Goal: Task Accomplishment & Management: Use online tool/utility

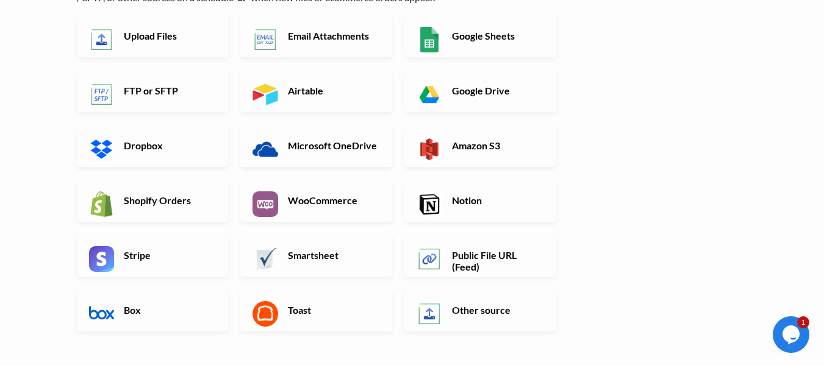
scroll to position [170, 0]
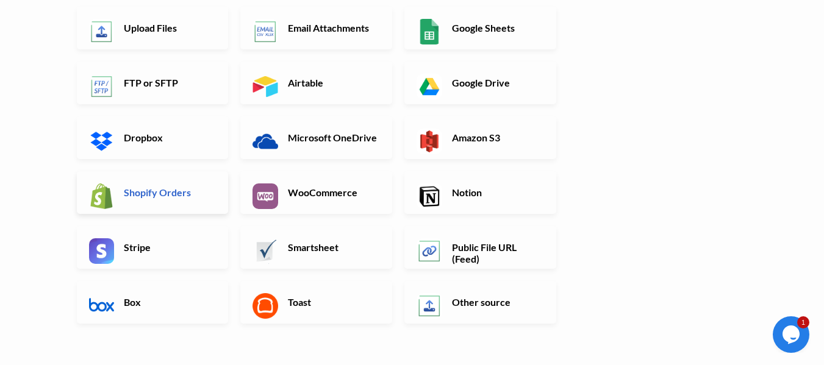
click at [173, 201] on link "Shopify Orders" at bounding box center [153, 192] width 152 height 43
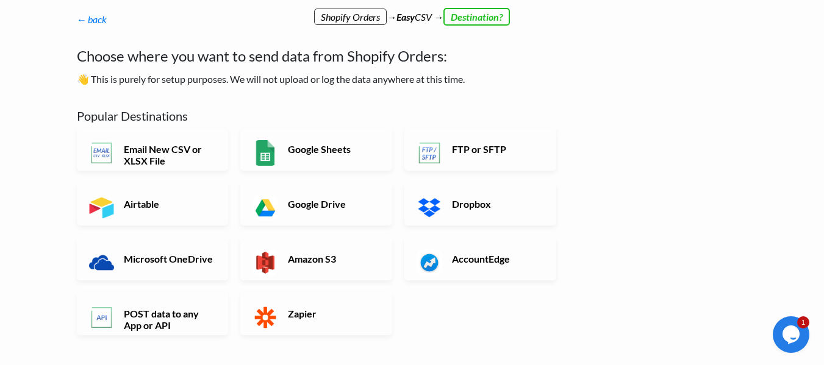
scroll to position [0, 0]
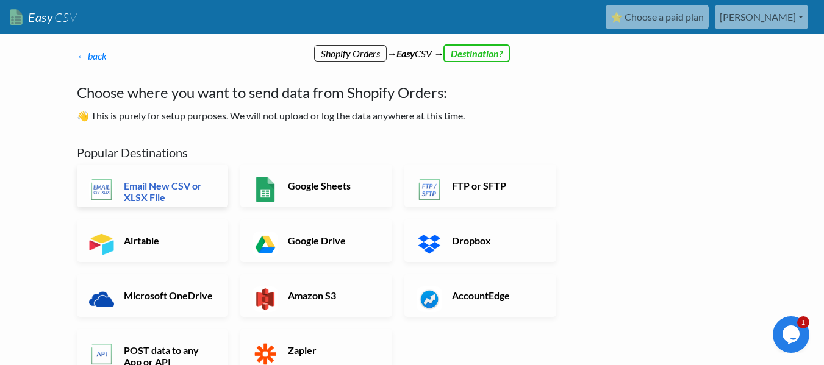
click at [172, 189] on h6 "Email New CSV or XLSX File" at bounding box center [169, 191] width 96 height 23
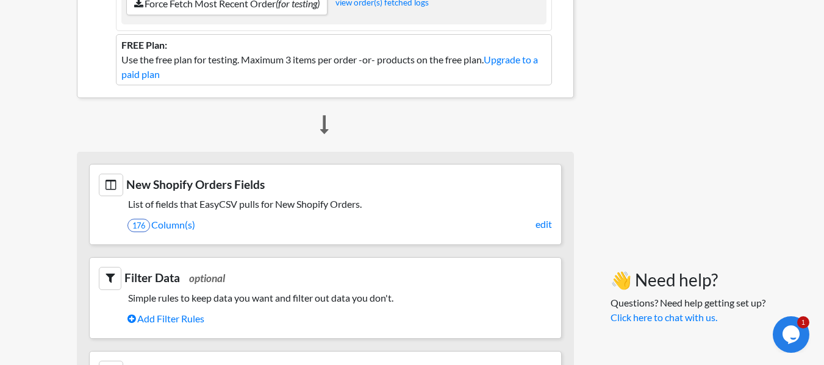
scroll to position [316, 0]
click at [542, 221] on link "edit" at bounding box center [544, 224] width 16 height 15
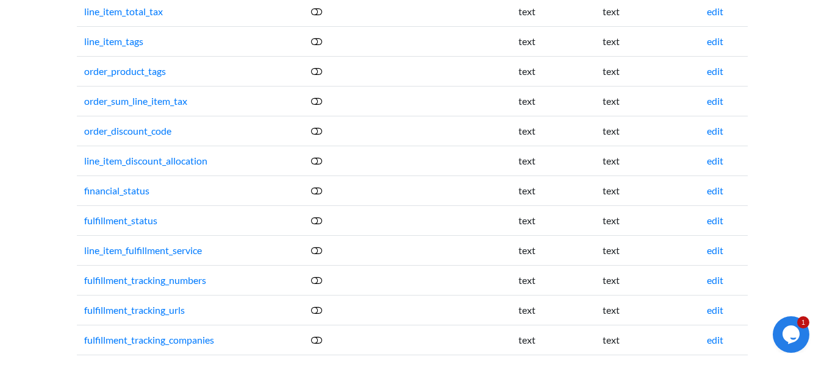
scroll to position [1393, 0]
click at [322, 102] on icon at bounding box center [316, 102] width 11 height 10
click at [315, 101] on icon at bounding box center [316, 102] width 11 height 10
click at [320, 131] on icon at bounding box center [316, 132] width 11 height 10
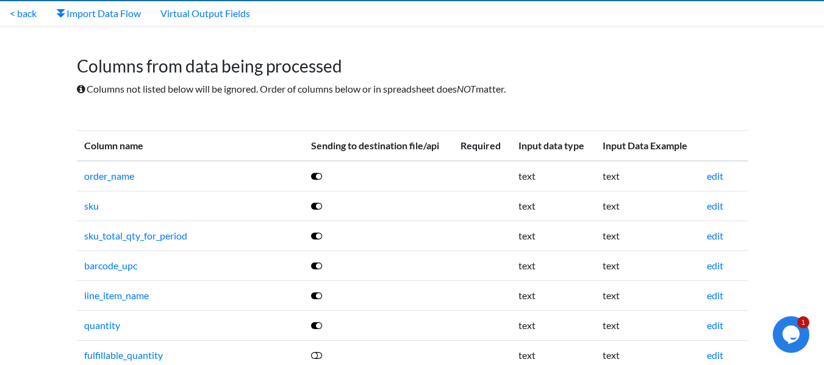
scroll to position [0, 0]
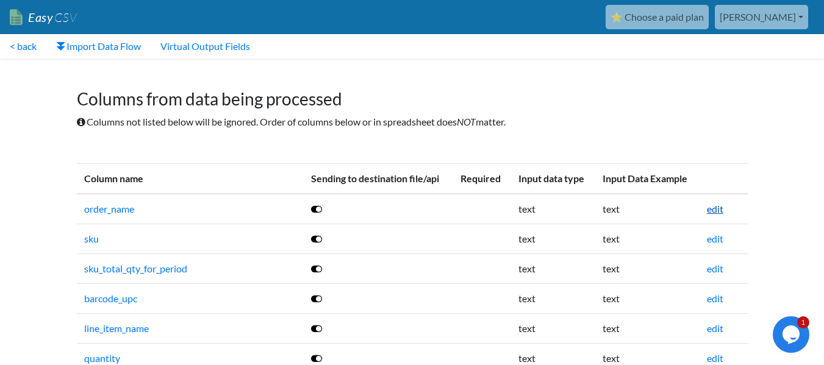
click at [713, 212] on link "edit" at bounding box center [715, 209] width 16 height 12
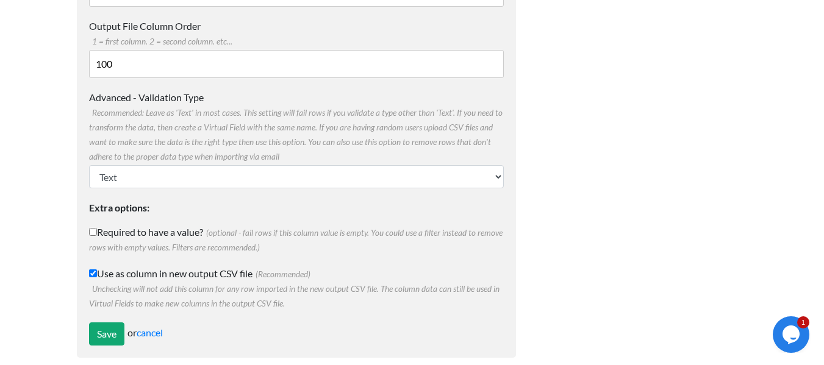
scroll to position [273, 0]
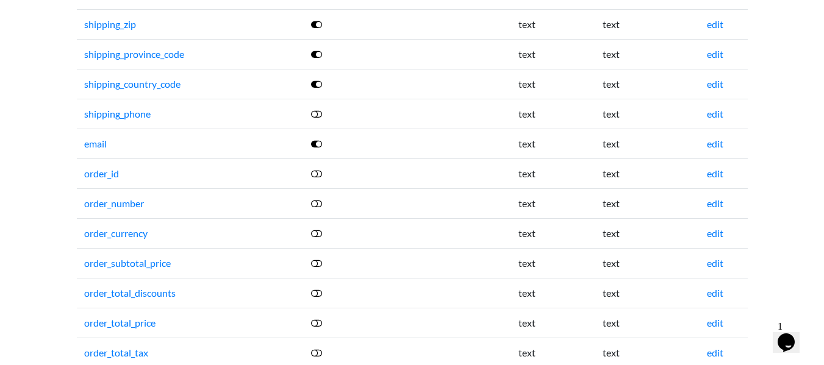
scroll to position [604, 0]
click at [321, 170] on icon at bounding box center [316, 173] width 11 height 10
click at [320, 206] on icon at bounding box center [316, 203] width 11 height 10
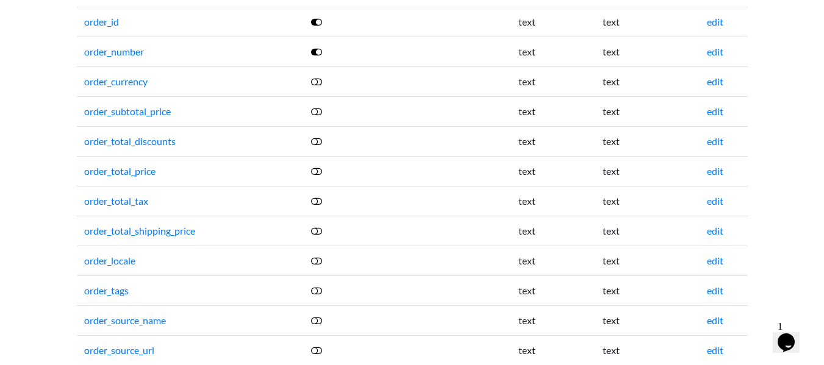
scroll to position [756, 0]
click at [320, 140] on icon at bounding box center [316, 141] width 11 height 10
click at [320, 172] on icon at bounding box center [316, 171] width 11 height 10
click at [319, 231] on icon at bounding box center [316, 231] width 11 height 10
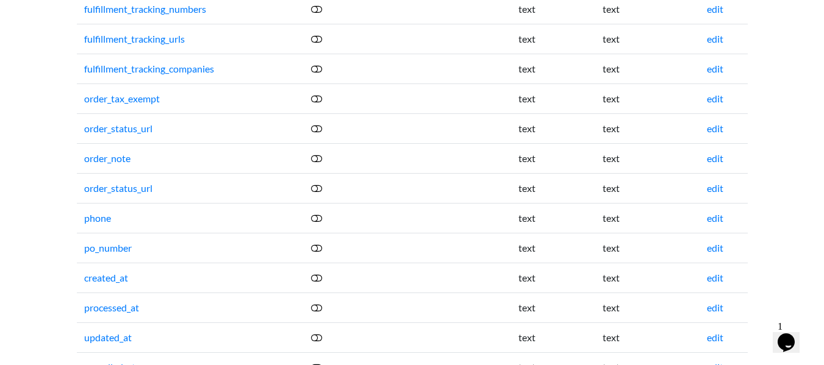
scroll to position [1673, 0]
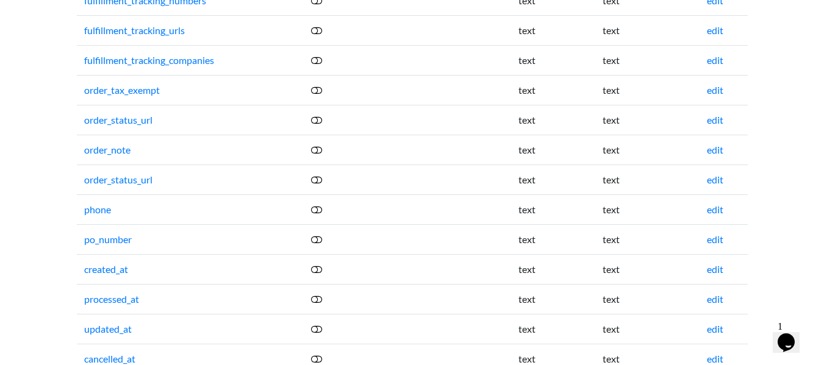
click at [320, 210] on icon at bounding box center [316, 210] width 11 height 10
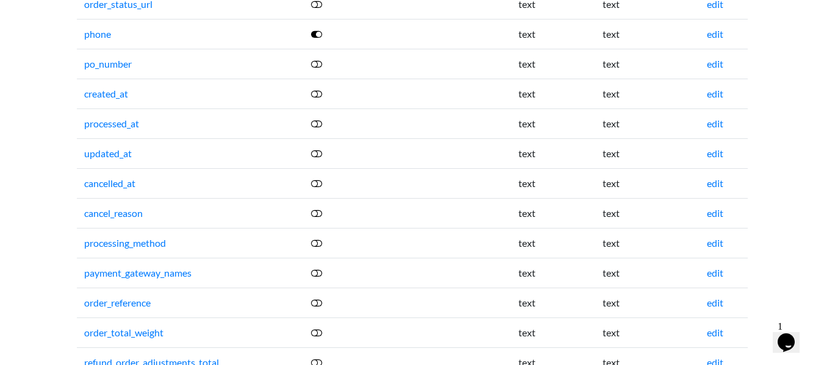
scroll to position [1849, 0]
click at [319, 92] on icon at bounding box center [316, 93] width 11 height 10
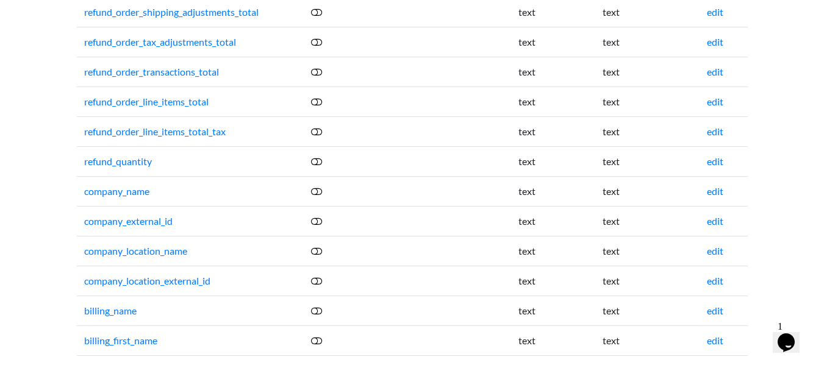
scroll to position [2233, 0]
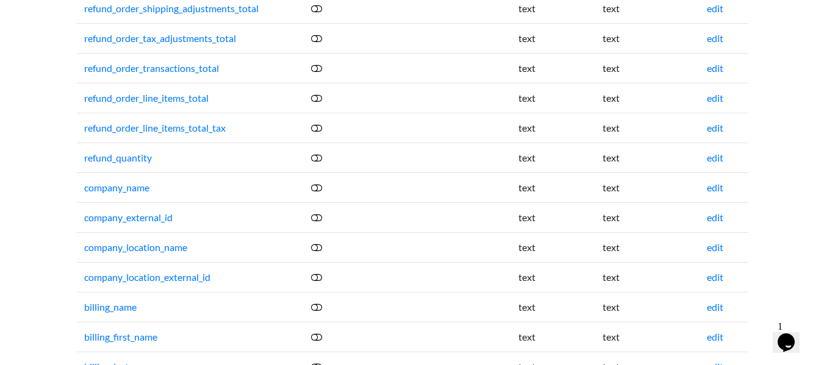
click at [321, 188] on icon at bounding box center [316, 188] width 11 height 10
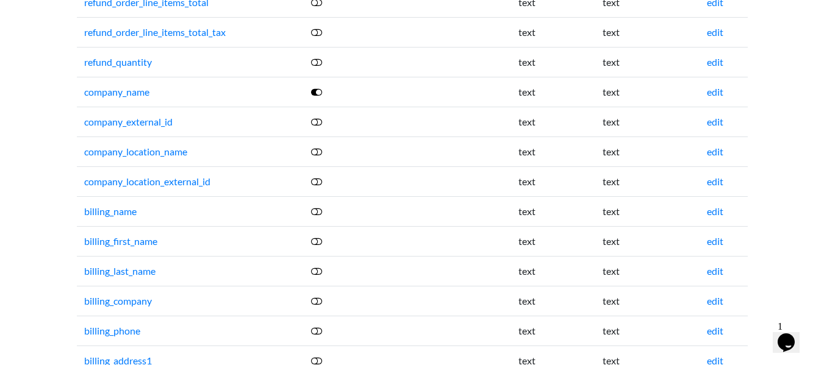
scroll to position [2329, 0]
click at [321, 211] on icon at bounding box center [316, 211] width 11 height 10
click at [320, 241] on icon at bounding box center [316, 241] width 11 height 10
click at [322, 270] on icon at bounding box center [316, 271] width 11 height 10
click at [321, 303] on icon at bounding box center [316, 301] width 11 height 10
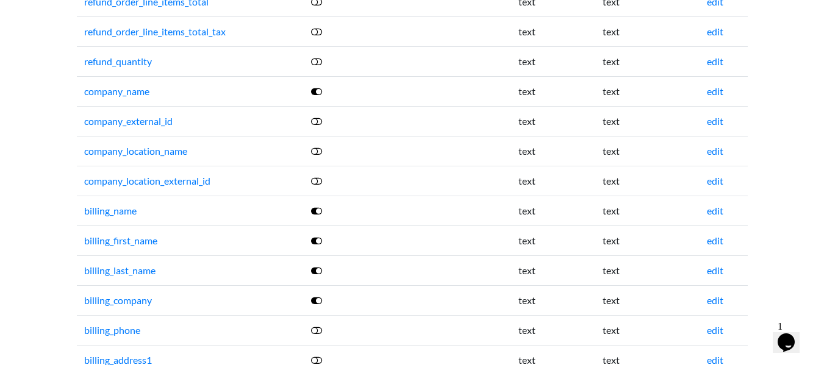
click at [321, 331] on icon at bounding box center [316, 331] width 11 height 10
click at [314, 90] on icon at bounding box center [316, 92] width 11 height 10
click at [278, 231] on td "billing_first_name" at bounding box center [190, 241] width 227 height 30
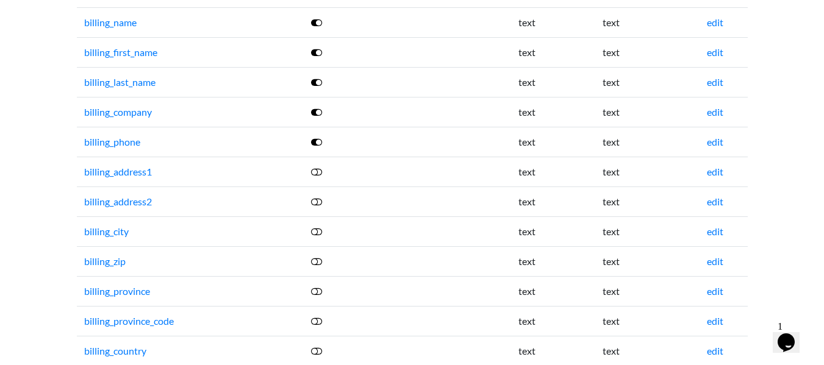
scroll to position [2519, 0]
click at [321, 174] on icon at bounding box center [316, 172] width 11 height 10
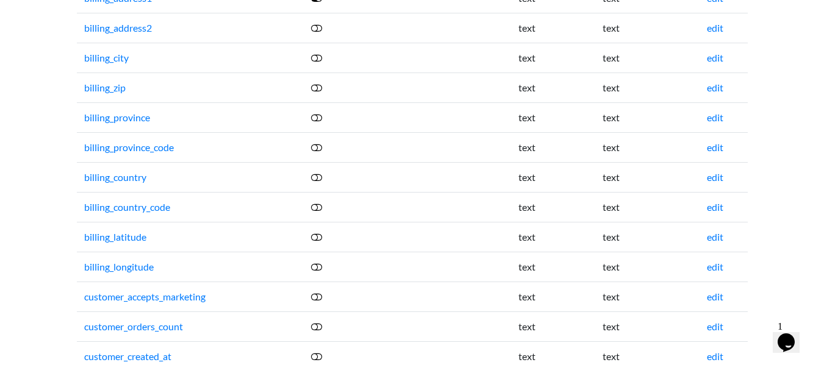
scroll to position [2692, 0]
click at [321, 57] on icon at bounding box center [316, 57] width 11 height 10
click at [322, 90] on icon at bounding box center [316, 87] width 11 height 10
click at [321, 121] on icon at bounding box center [316, 117] width 11 height 10
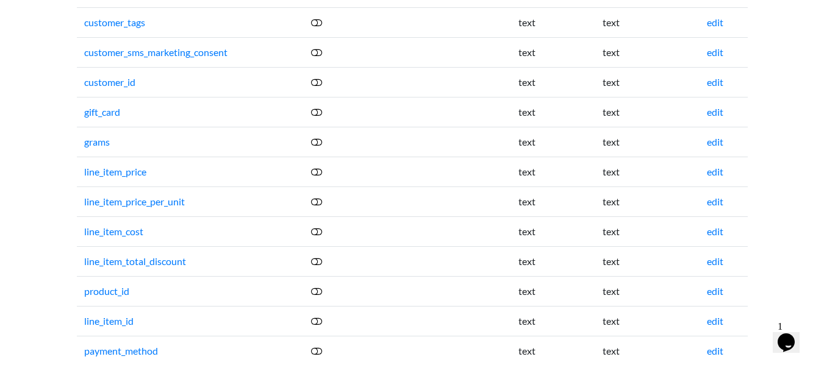
scroll to position [3207, 0]
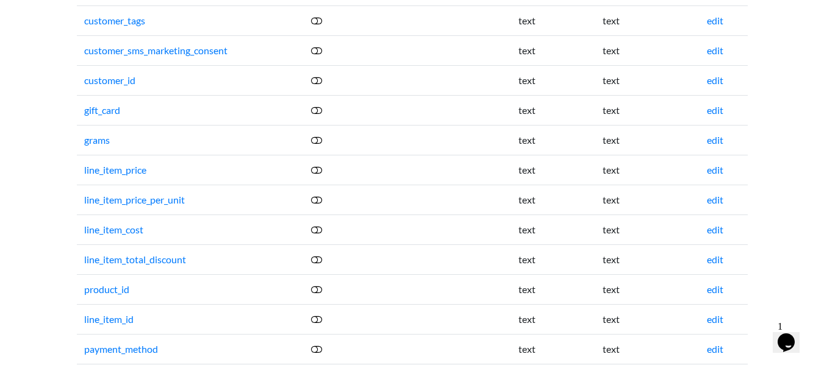
click at [321, 170] on icon at bounding box center [316, 170] width 11 height 10
click at [321, 201] on icon at bounding box center [316, 200] width 11 height 10
click at [320, 264] on icon at bounding box center [316, 260] width 11 height 10
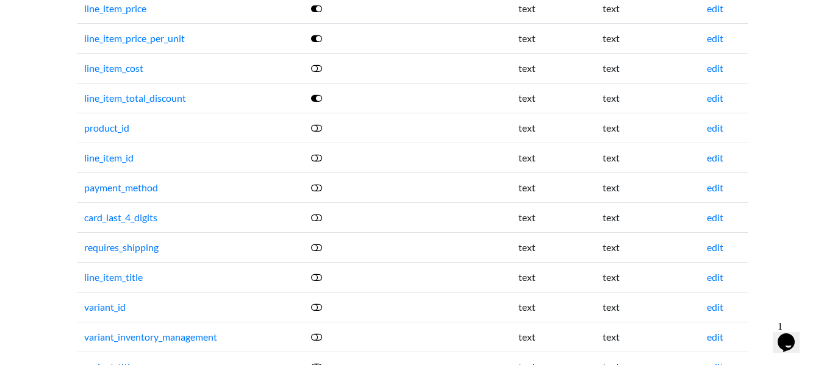
scroll to position [3369, 0]
click at [322, 187] on icon at bounding box center [316, 187] width 11 height 10
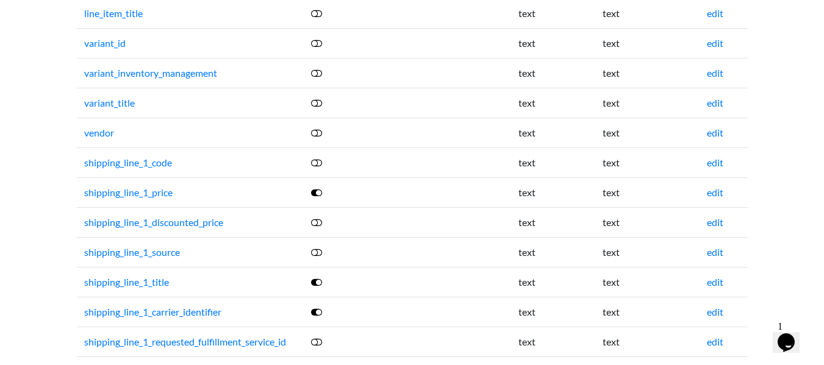
scroll to position [3634, 0]
drag, startPoint x: 296, startPoint y: 268, endPoint x: 0, endPoint y: 278, distance: 296.6
click at [323, 223] on link at bounding box center [317, 222] width 12 height 12
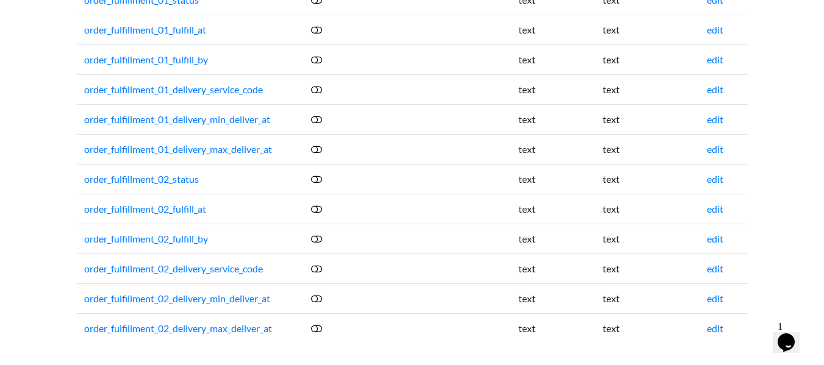
scroll to position [0, 0]
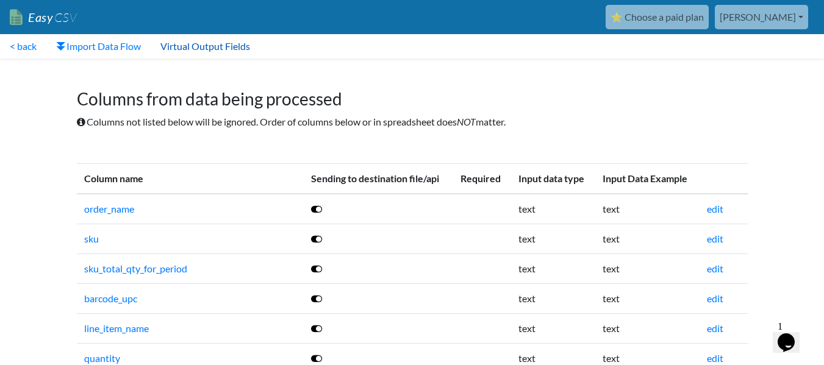
click at [226, 48] on link "Virtual Output Fields" at bounding box center [205, 46] width 109 height 24
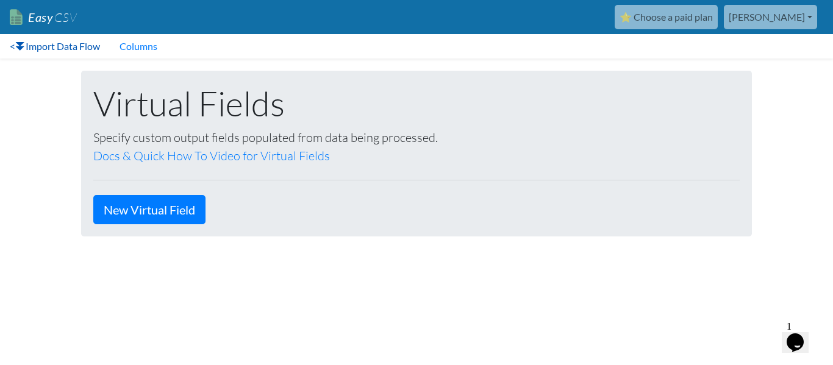
click at [11, 49] on link "< Import Data Flow" at bounding box center [55, 46] width 110 height 24
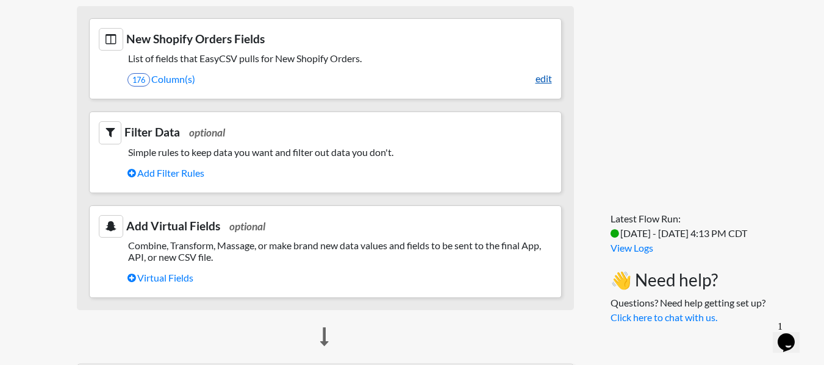
scroll to position [460, 0]
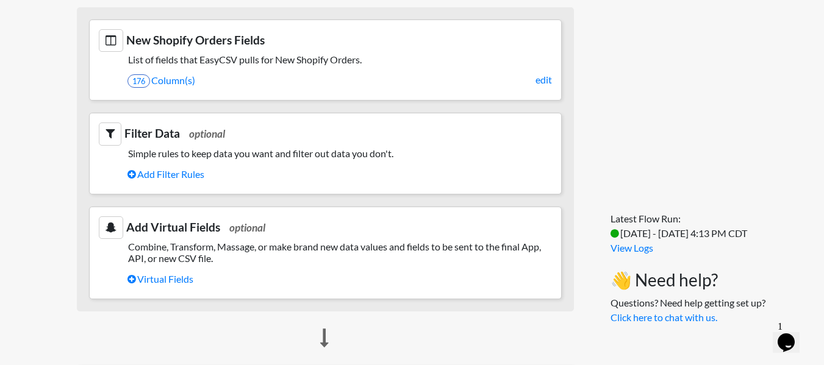
click at [497, 236] on h3 "Add Virtual Fields optional" at bounding box center [325, 228] width 453 height 23
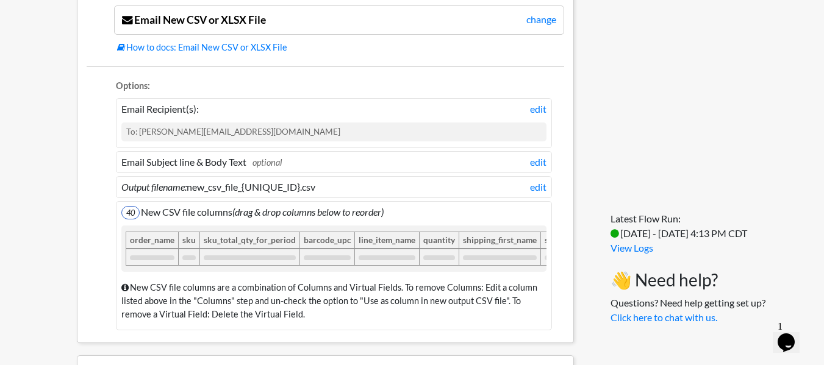
scroll to position [854, 0]
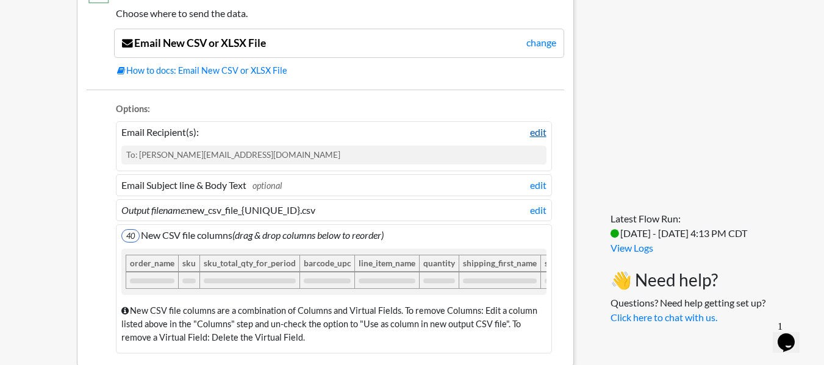
click at [541, 133] on link "edit" at bounding box center [538, 132] width 16 height 15
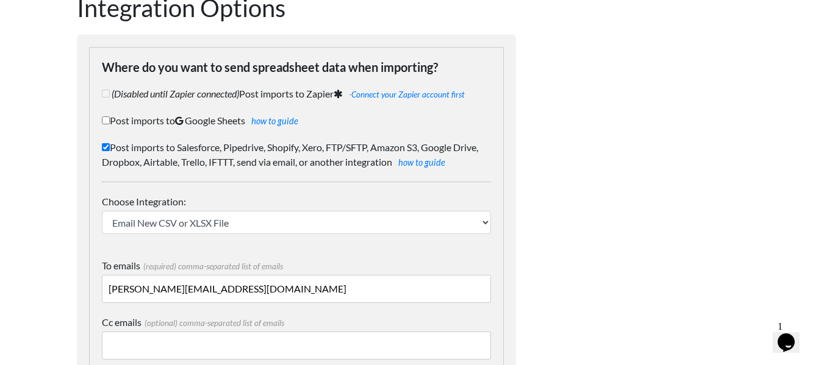
scroll to position [91, 0]
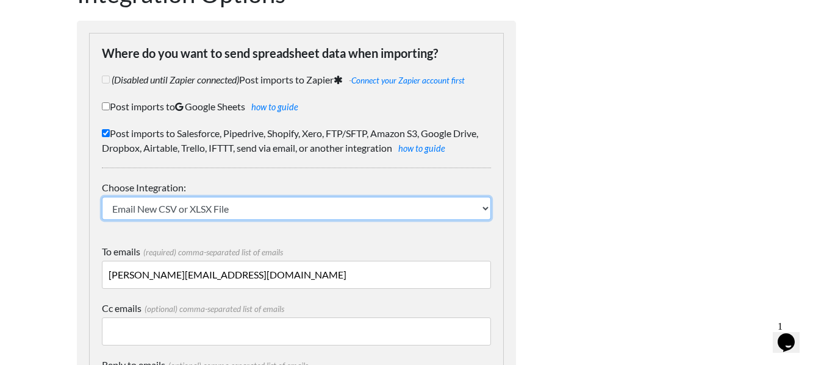
click at [461, 210] on select "IFTTT FTP or SFTP Amazon S3 HubSpot Google Big Query Salesforce Pipedrive Airta…" at bounding box center [296, 208] width 389 height 23
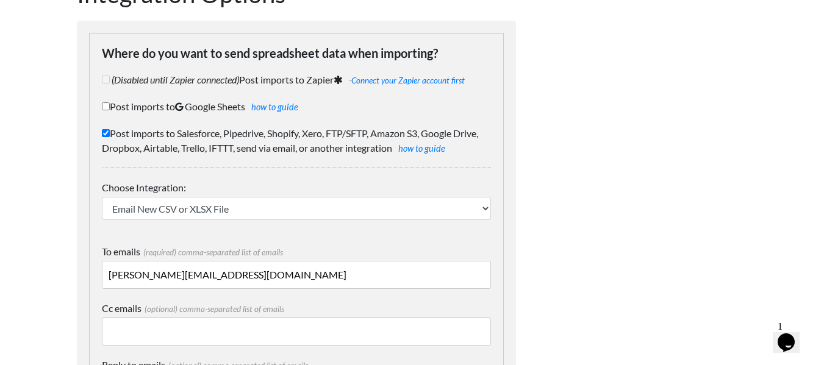
click at [373, 250] on label "To emails (required) comma-separated list of emails" at bounding box center [296, 252] width 389 height 15
click at [373, 261] on input "monica@originartecolombia.com" at bounding box center [296, 275] width 389 height 28
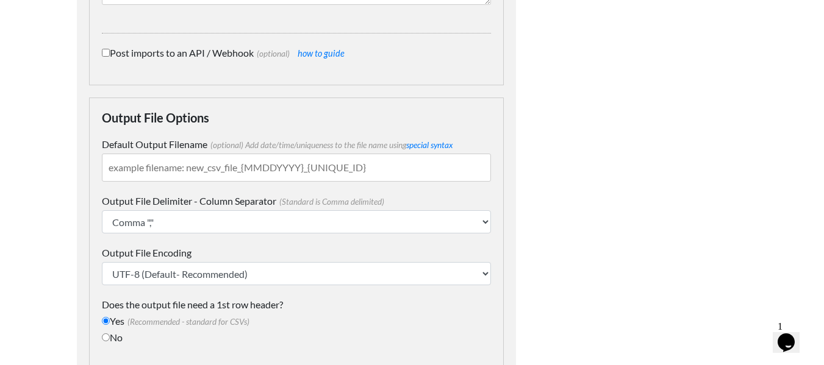
scroll to position [747, 0]
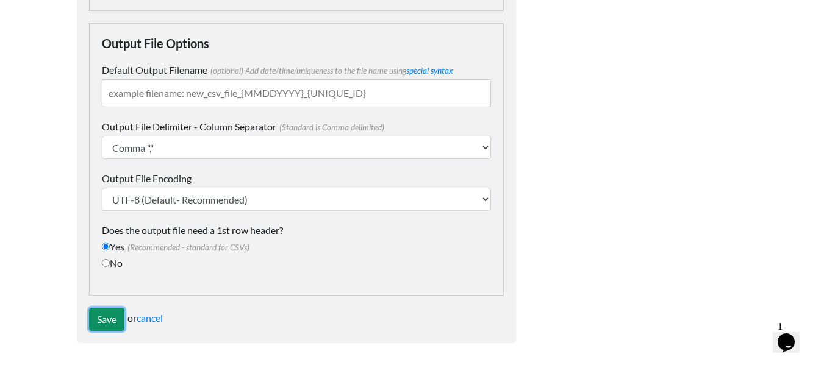
click at [89, 326] on input "Save" at bounding box center [106, 319] width 35 height 23
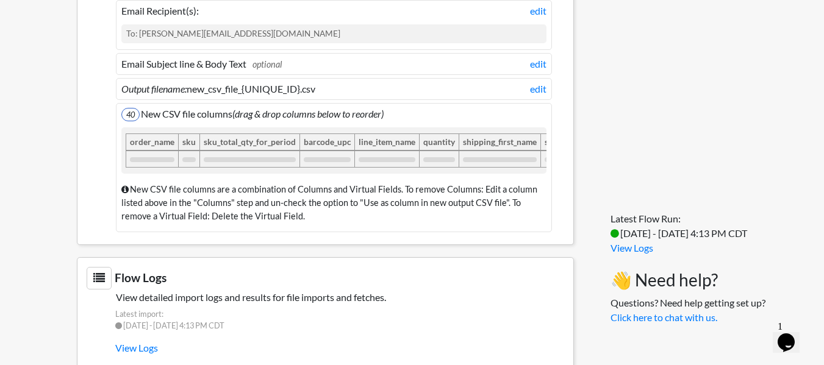
scroll to position [1049, 0]
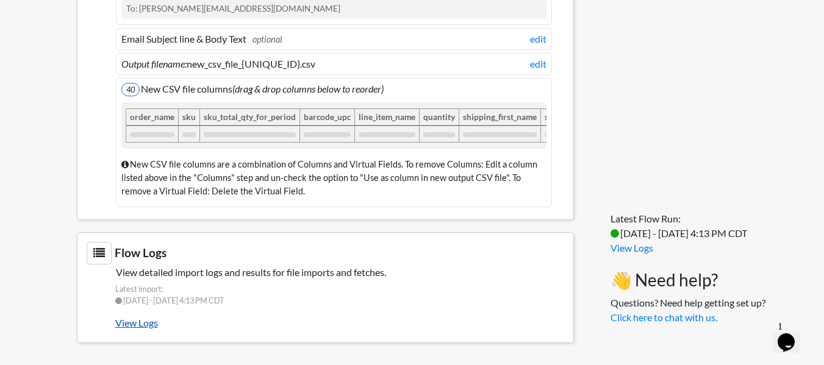
click at [133, 326] on link "View Logs" at bounding box center [339, 323] width 449 height 21
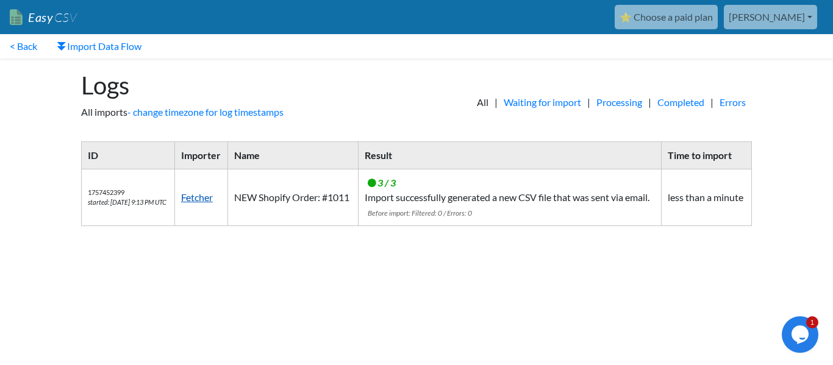
click at [204, 203] on link "Fetcher" at bounding box center [197, 198] width 32 height 12
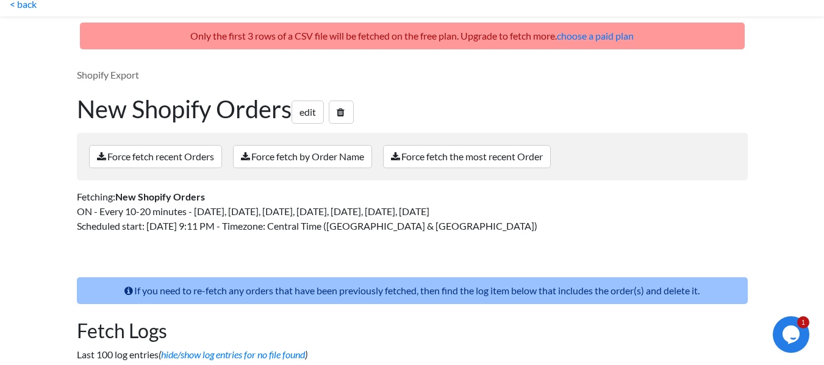
scroll to position [50, 0]
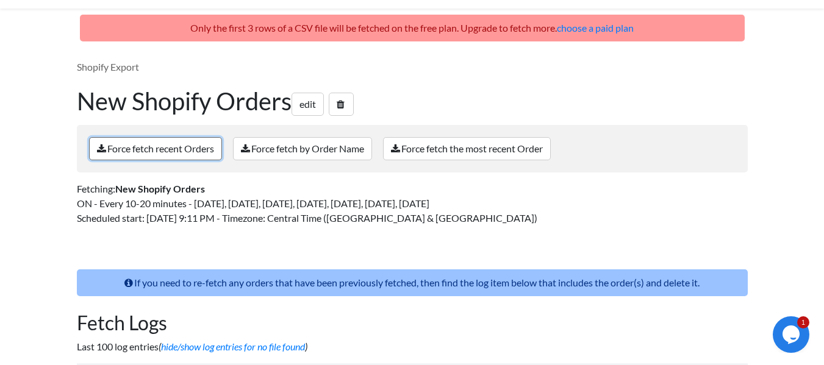
click at [178, 158] on link "Force fetch recent Orders" at bounding box center [155, 148] width 133 height 23
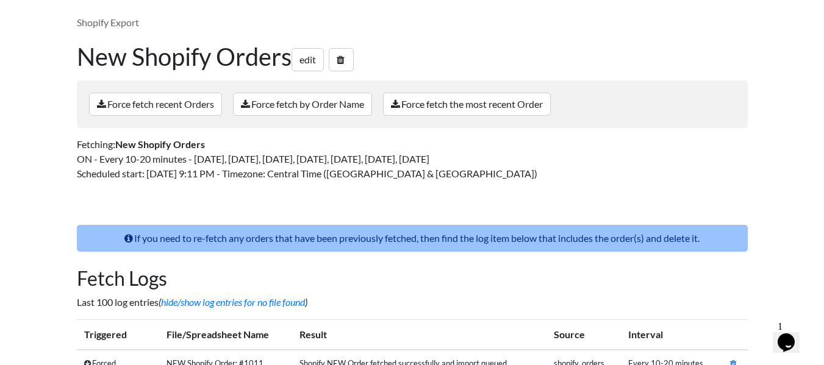
scroll to position [190, 0]
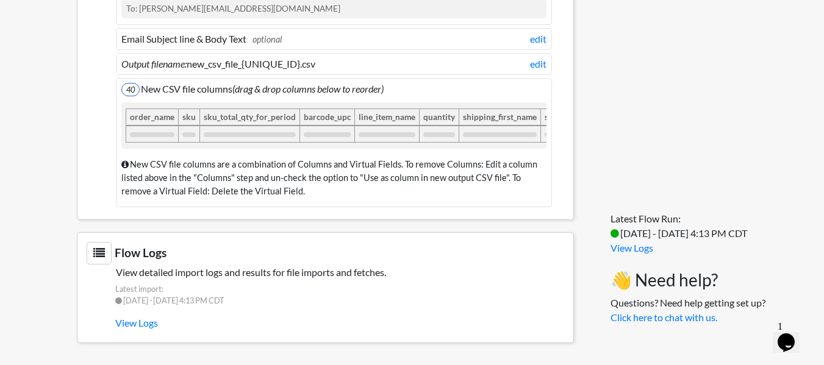
scroll to position [1006, 0]
click at [231, 215] on section "Send the data to... Choose where to send the data. Email New CSV or XLSX File c…" at bounding box center [325, 22] width 497 height 395
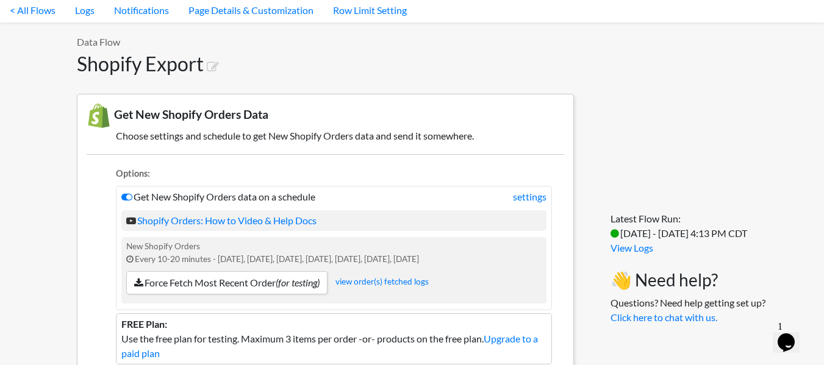
scroll to position [0, 0]
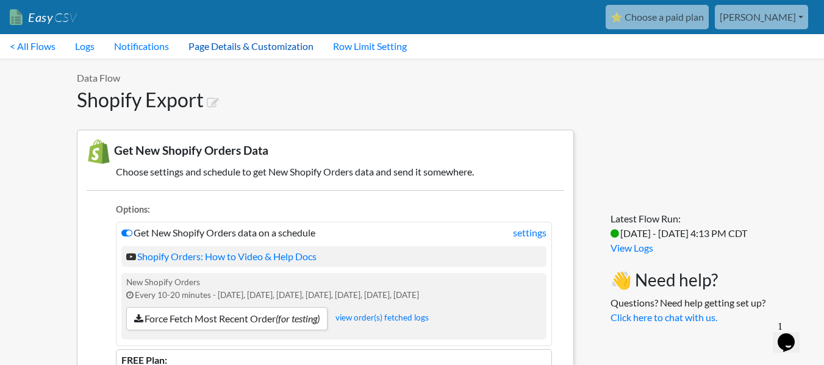
click at [233, 44] on link "Page Details & Customization" at bounding box center [251, 46] width 145 height 24
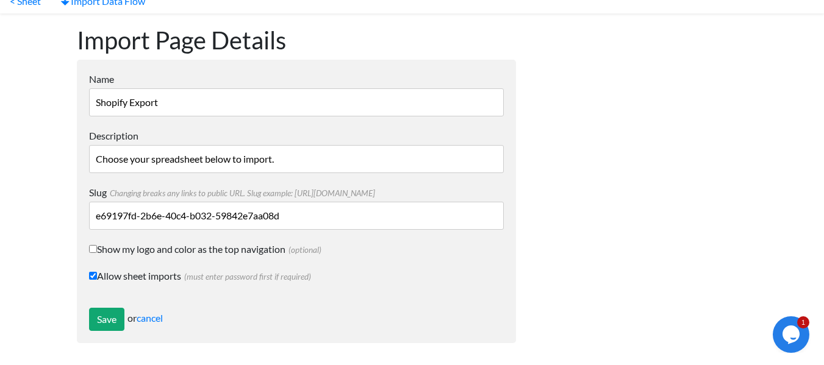
scroll to position [37, 0]
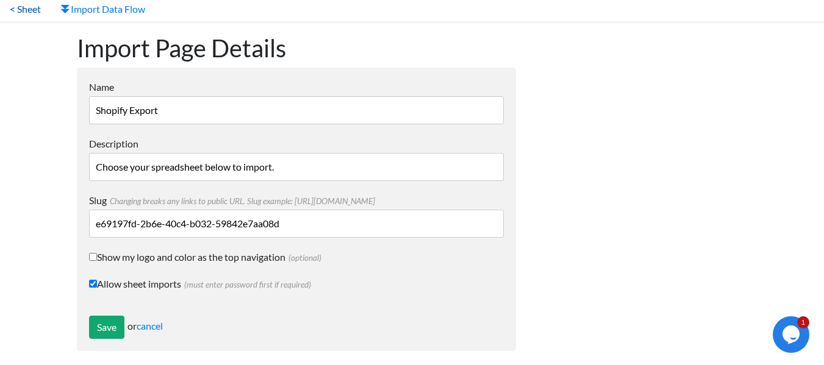
click at [21, 12] on link "< Sheet" at bounding box center [25, 9] width 51 height 24
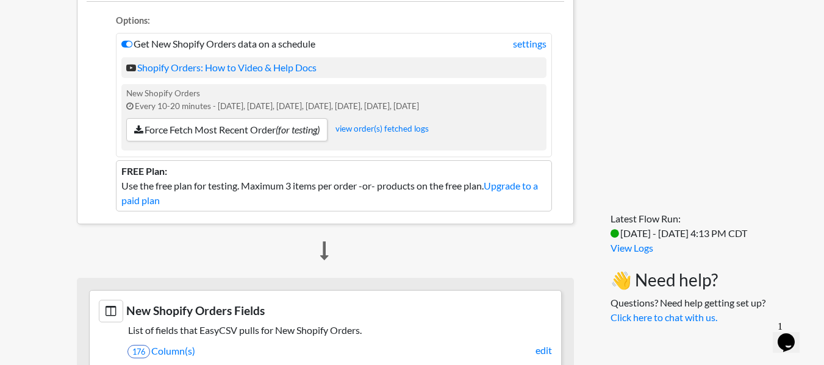
click at [374, 48] on li "Get New Shopify Orders data on a schedule settings Shopify Orders: How to Video…" at bounding box center [334, 95] width 436 height 124
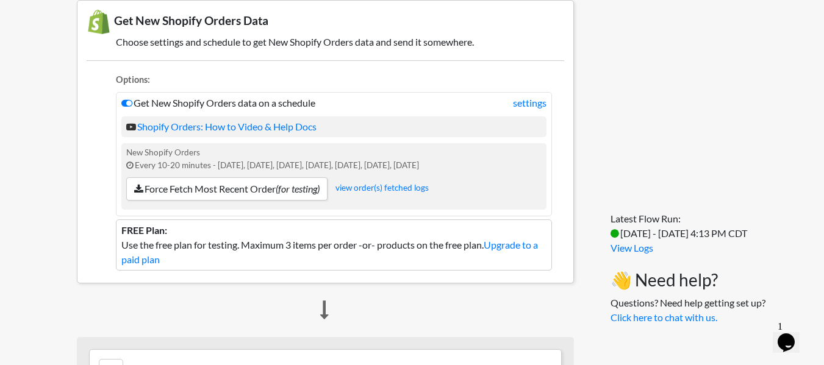
scroll to position [129, 0]
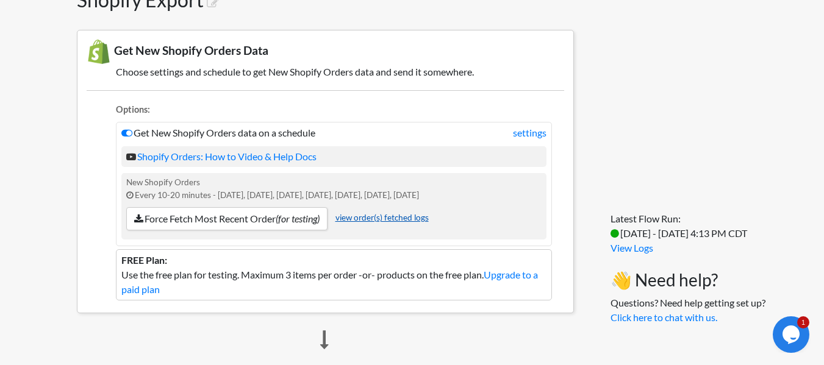
scroll to position [102, 0]
